Goal: Task Accomplishment & Management: Complete application form

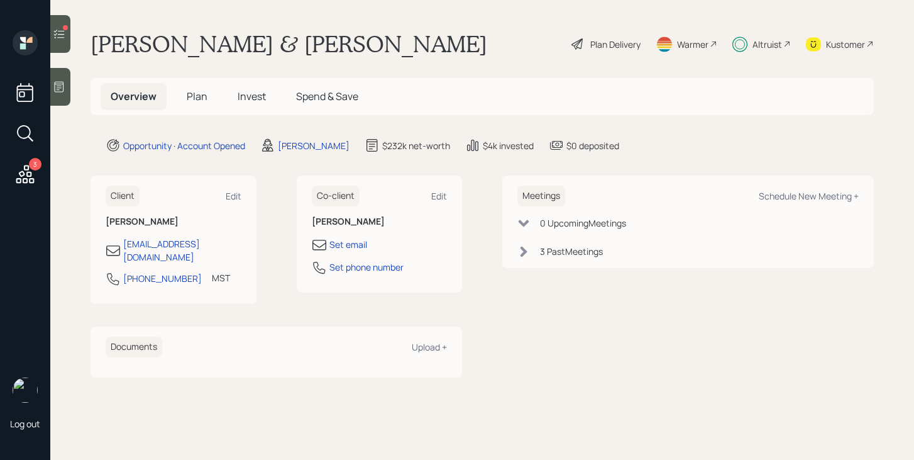
click at [64, 25] on div at bounding box center [65, 27] width 5 height 5
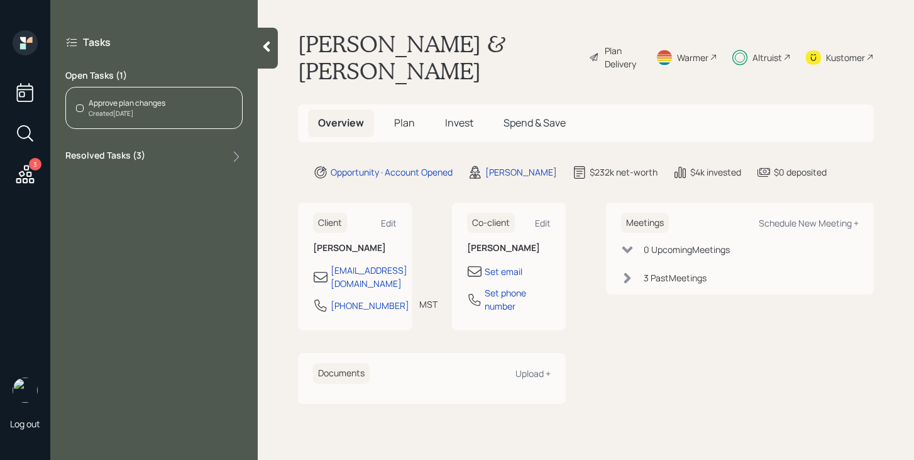
click at [272, 47] on icon at bounding box center [266, 46] width 13 height 13
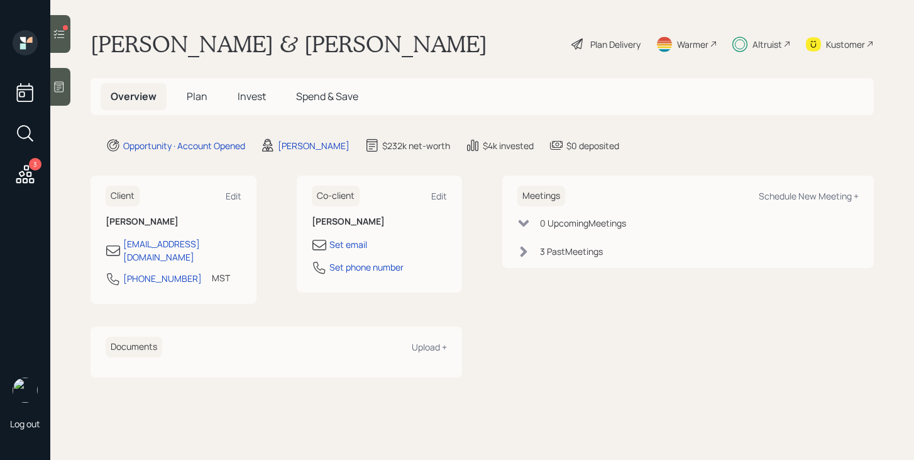
click at [68, 43] on div at bounding box center [60, 34] width 20 height 38
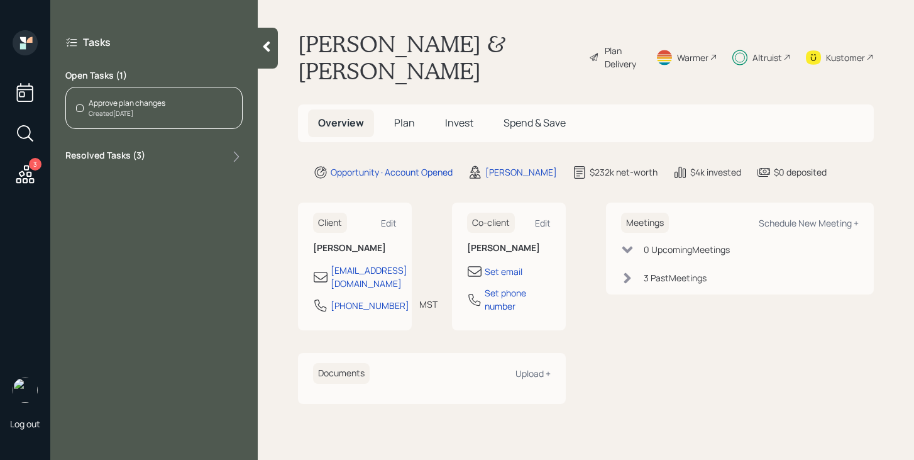
click at [172, 127] on div "Approve plan changes Created [DATE]" at bounding box center [153, 108] width 177 height 42
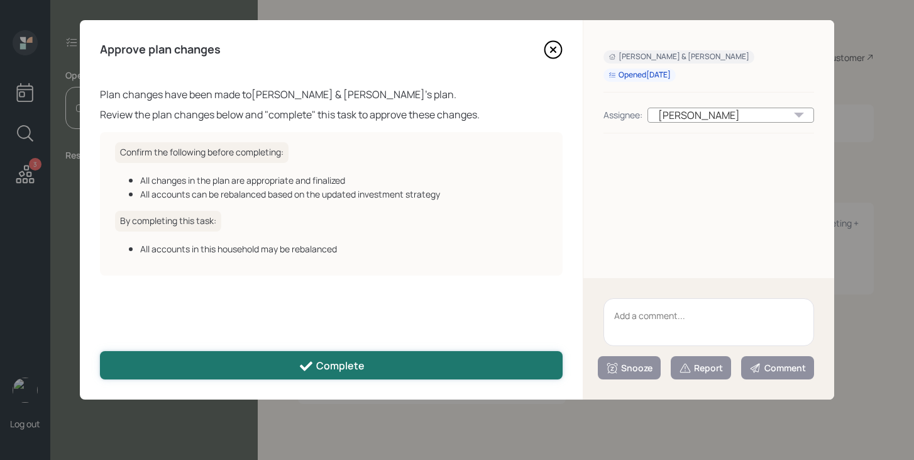
click at [246, 372] on button "Complete" at bounding box center [331, 365] width 463 height 28
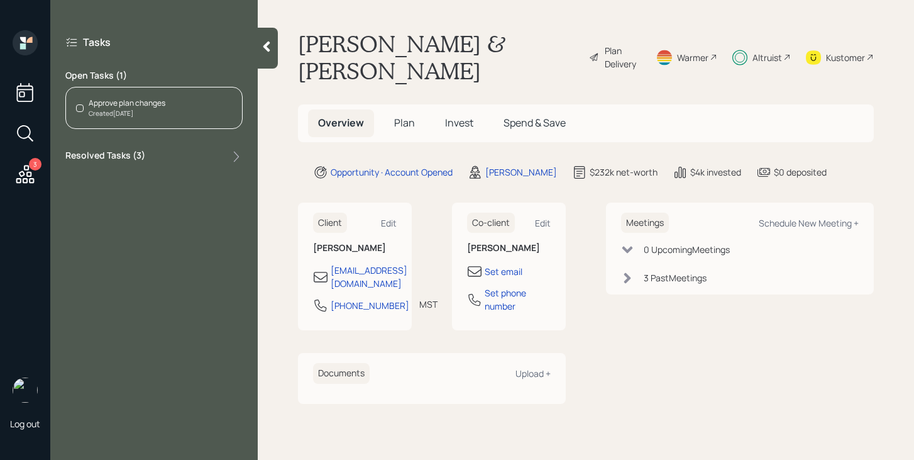
click at [31, 174] on icon at bounding box center [25, 174] width 18 height 18
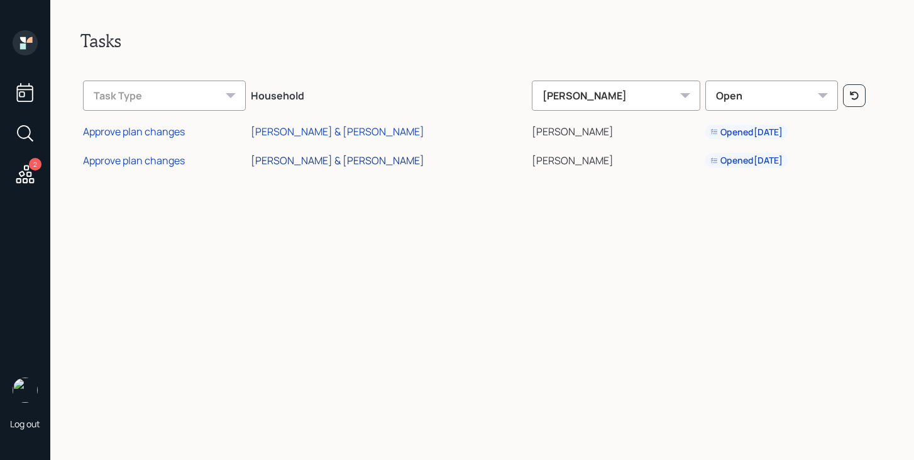
click at [311, 165] on div "[PERSON_NAME] & [PERSON_NAME]" at bounding box center [338, 160] width 174 height 14
